Goal: Information Seeking & Learning: Learn about a topic

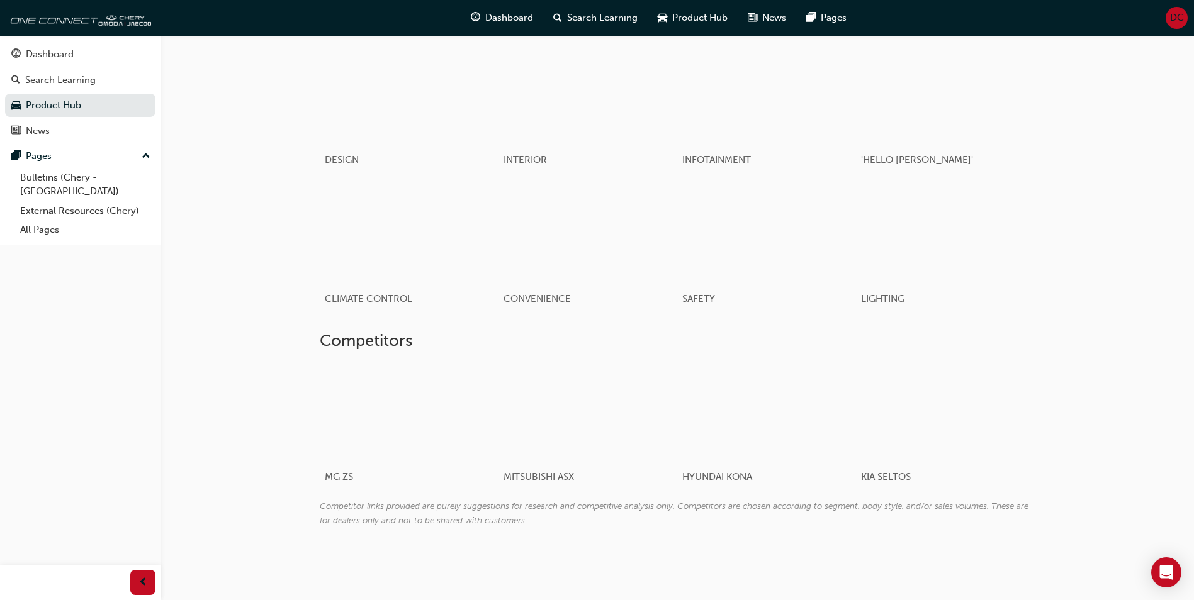
scroll to position [152, 0]
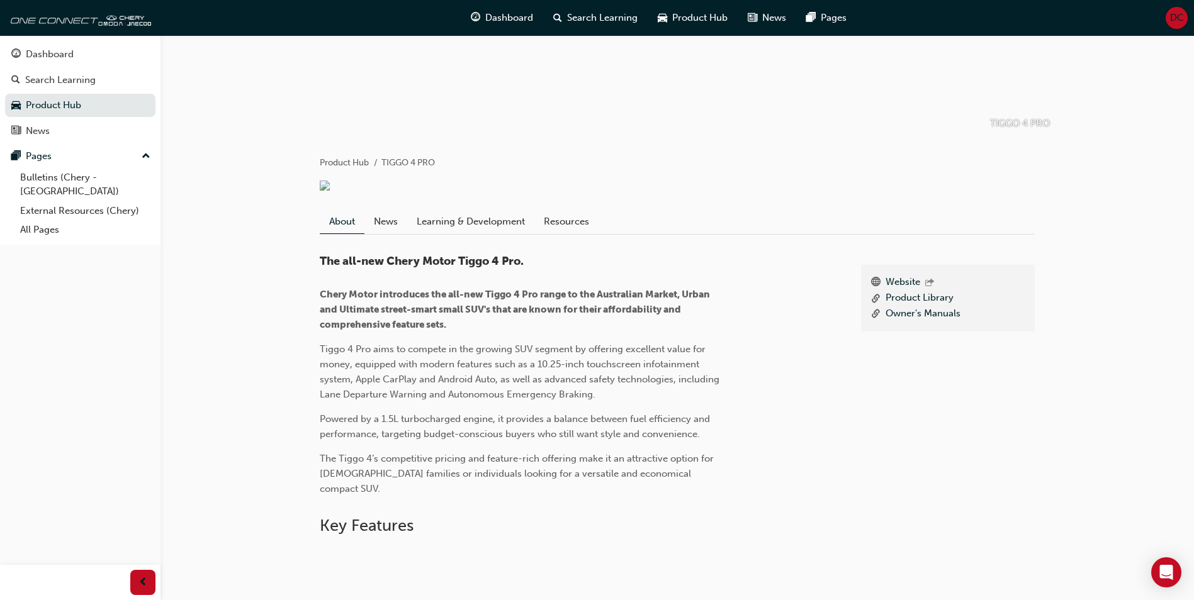
click at [892, 449] on div "Website Product Library Owner's Manuals" at bounding box center [948, 375] width 174 height 221
